Goal: Task Accomplishment & Management: Use online tool/utility

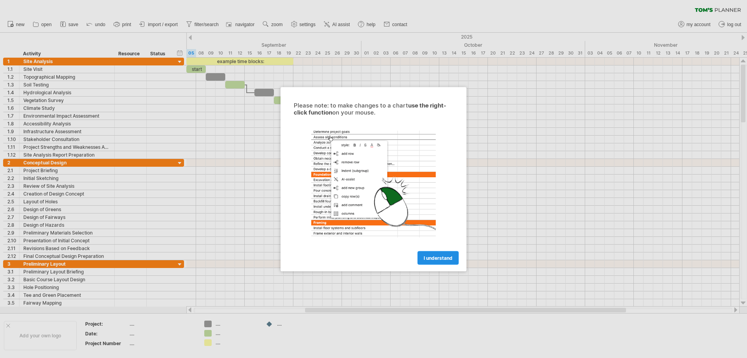
click at [454, 257] on link "I understand" at bounding box center [438, 258] width 41 height 14
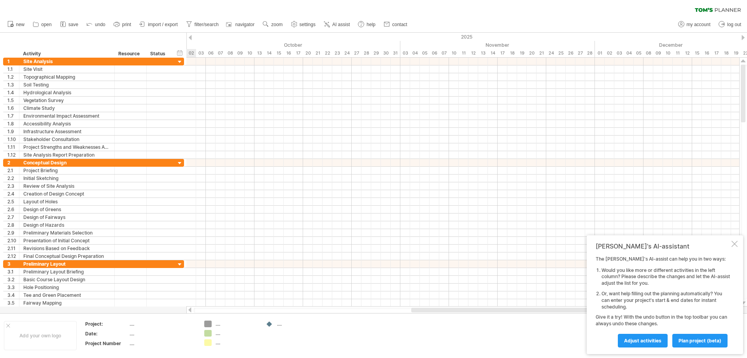
drag, startPoint x: 355, startPoint y: 311, endPoint x: 541, endPoint y: 307, distance: 185.7
click at [541, 307] on div at bounding box center [463, 310] width 554 height 8
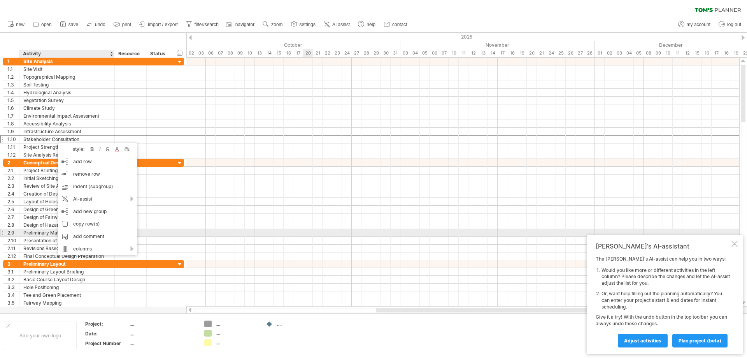
click at [311, 233] on div at bounding box center [462, 233] width 553 height 8
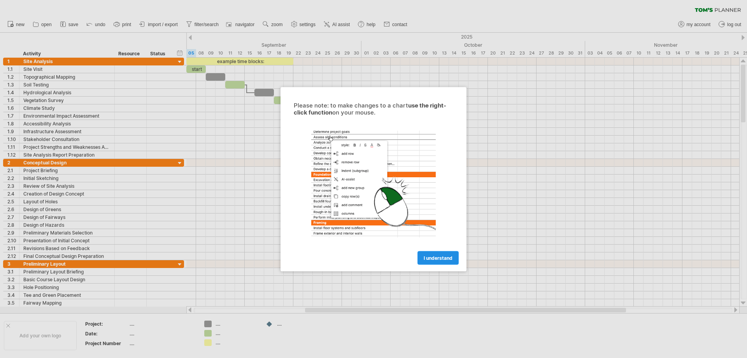
click at [445, 259] on span "I understand" at bounding box center [438, 258] width 29 height 6
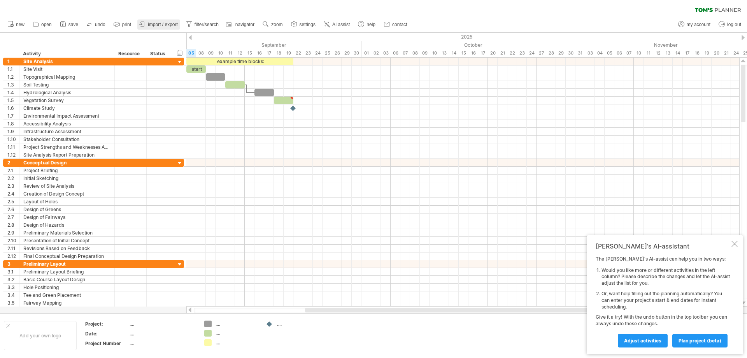
click at [162, 25] on span "import / export" at bounding box center [163, 24] width 30 height 5
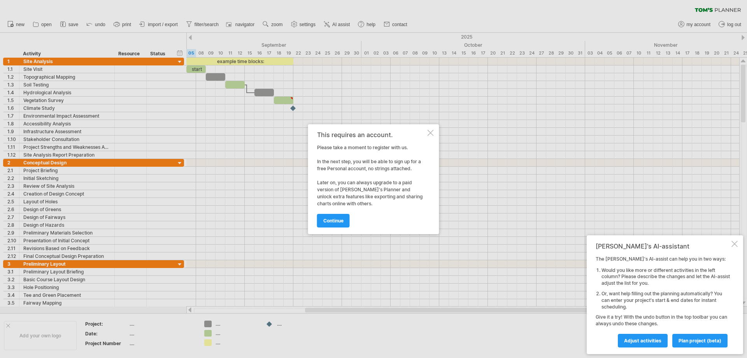
click at [431, 131] on div at bounding box center [431, 133] width 6 height 6
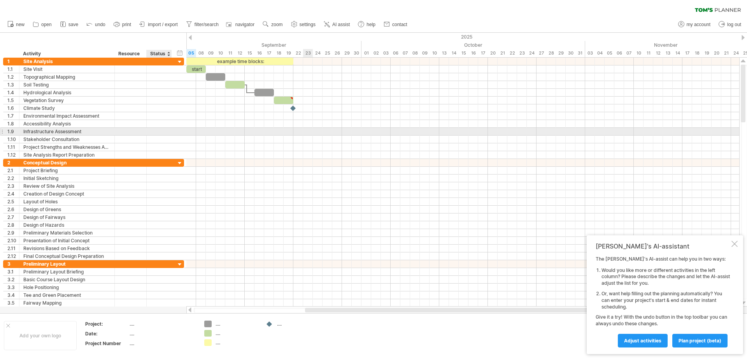
click at [311, 131] on div at bounding box center [462, 132] width 553 height 8
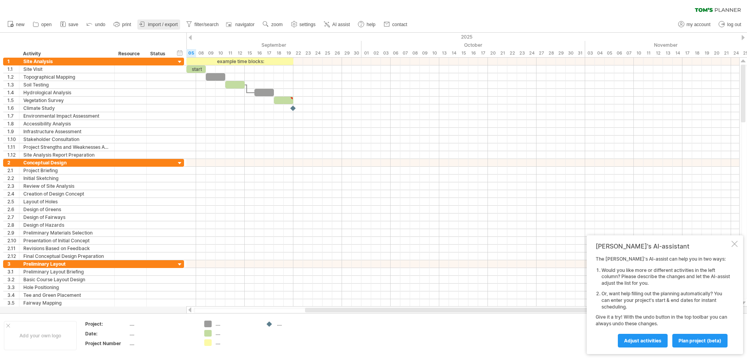
click at [152, 22] on span "import / export" at bounding box center [163, 24] width 30 height 5
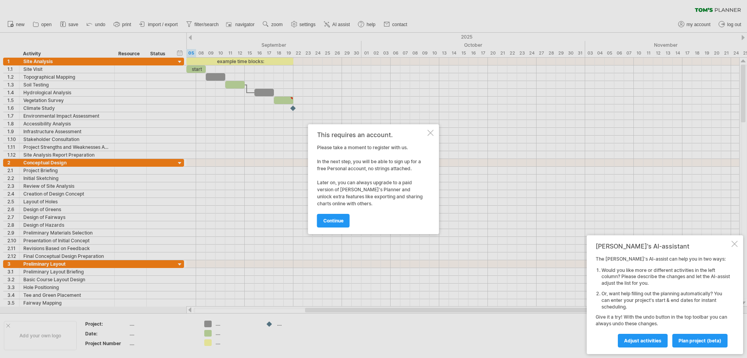
click at [432, 134] on div at bounding box center [431, 133] width 6 height 6
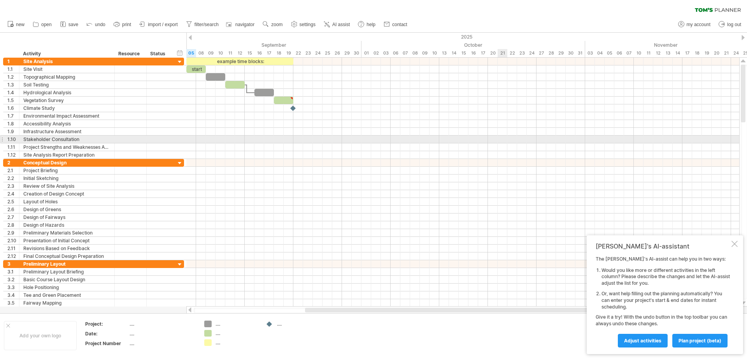
click at [505, 137] on div at bounding box center [462, 139] width 553 height 8
